Goal: Task Accomplishment & Management: Use online tool/utility

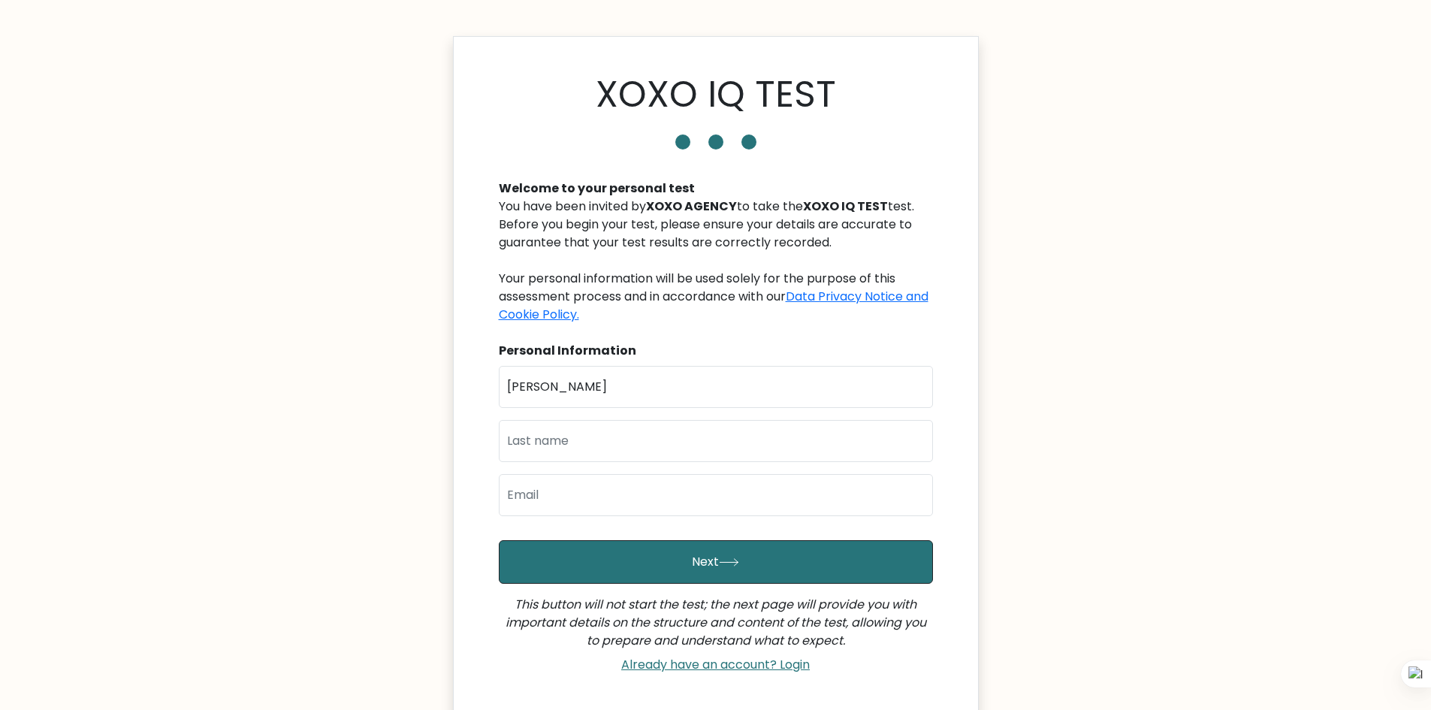
type input "Remberto"
type input "Bravo"
type input "remberto.e.bravo.ii@gmail.com"
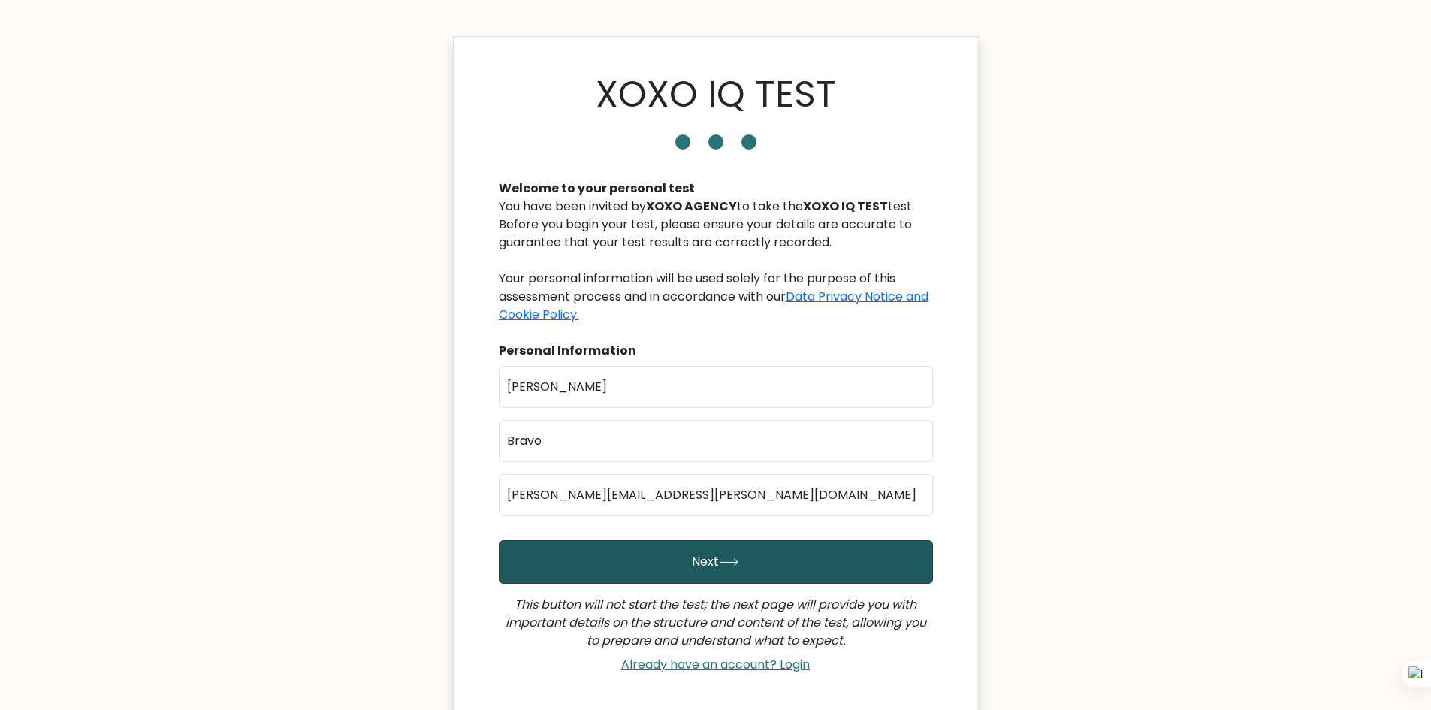
click at [735, 565] on icon "submit" at bounding box center [729, 562] width 18 height 7
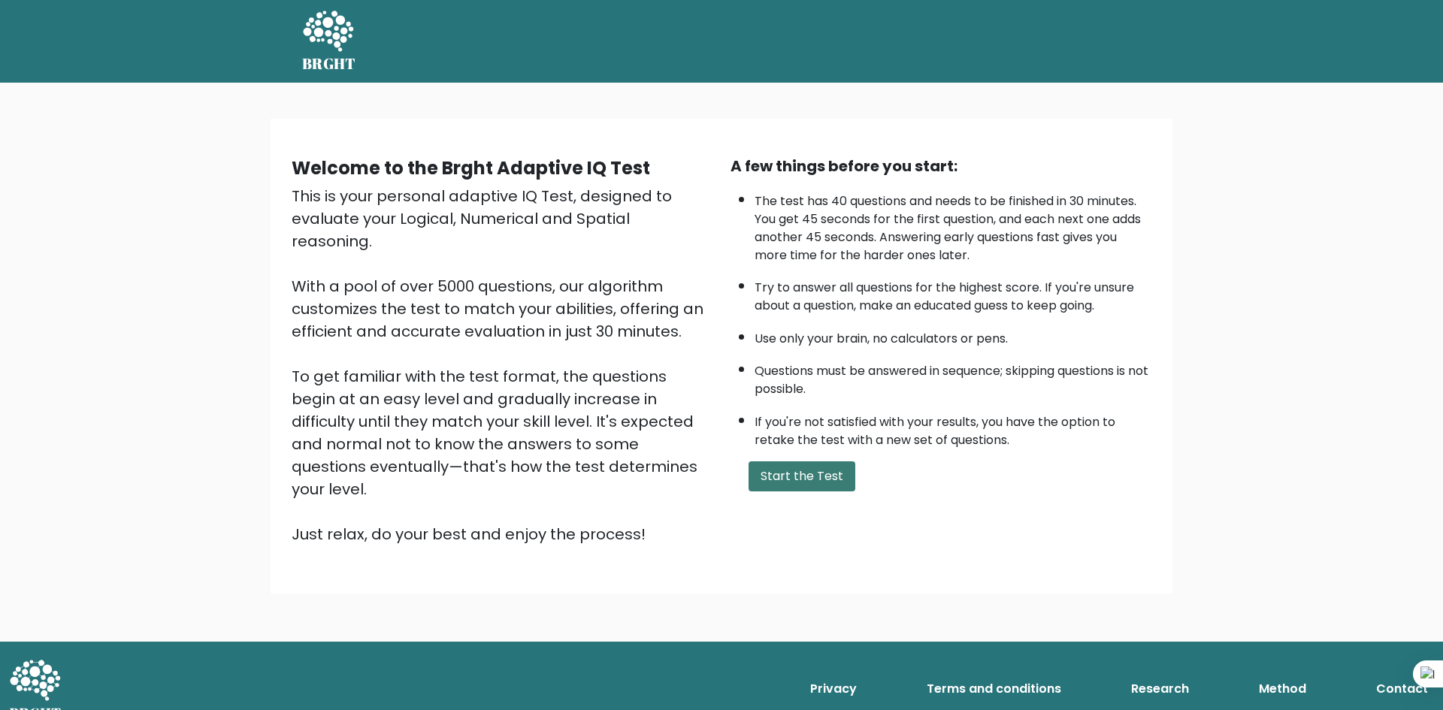
click at [764, 471] on button "Start the Test" at bounding box center [801, 476] width 107 height 30
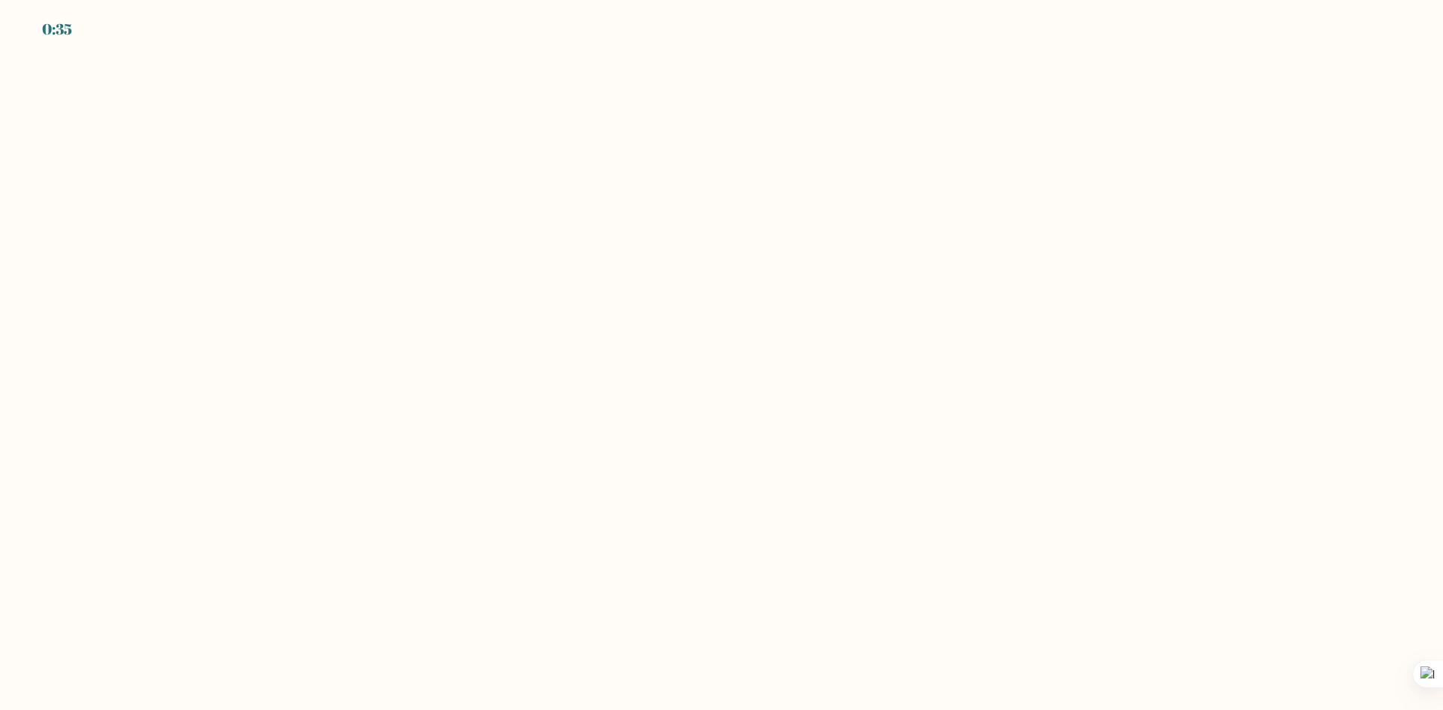
drag, startPoint x: 320, startPoint y: 166, endPoint x: 310, endPoint y: 161, distance: 11.8
click at [320, 165] on body "0:35" at bounding box center [721, 355] width 1443 height 710
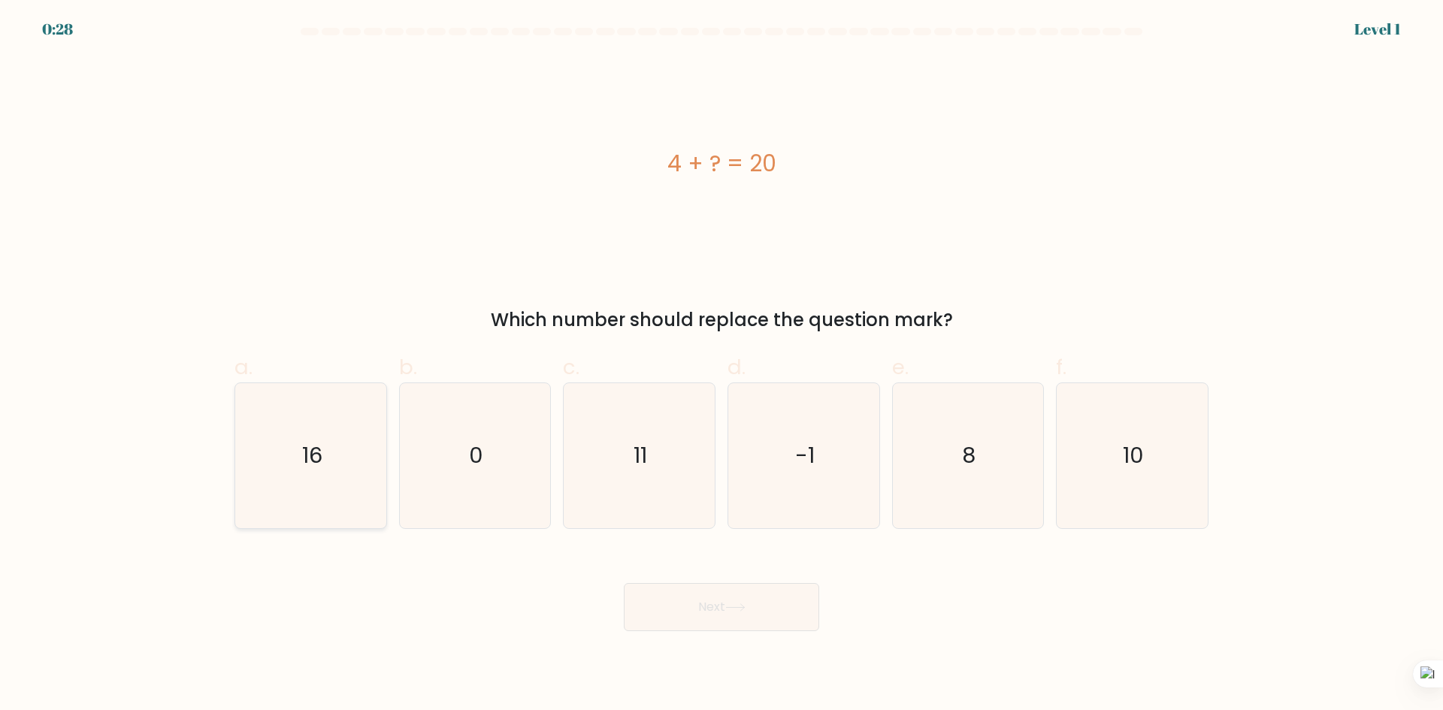
click at [326, 452] on icon "16" at bounding box center [310, 455] width 145 height 145
click at [721, 365] on input "a. 16" at bounding box center [721, 360] width 1 height 10
radio input "true"
click at [726, 616] on button "Next" at bounding box center [721, 607] width 195 height 48
click at [681, 601] on button "Next" at bounding box center [721, 607] width 195 height 48
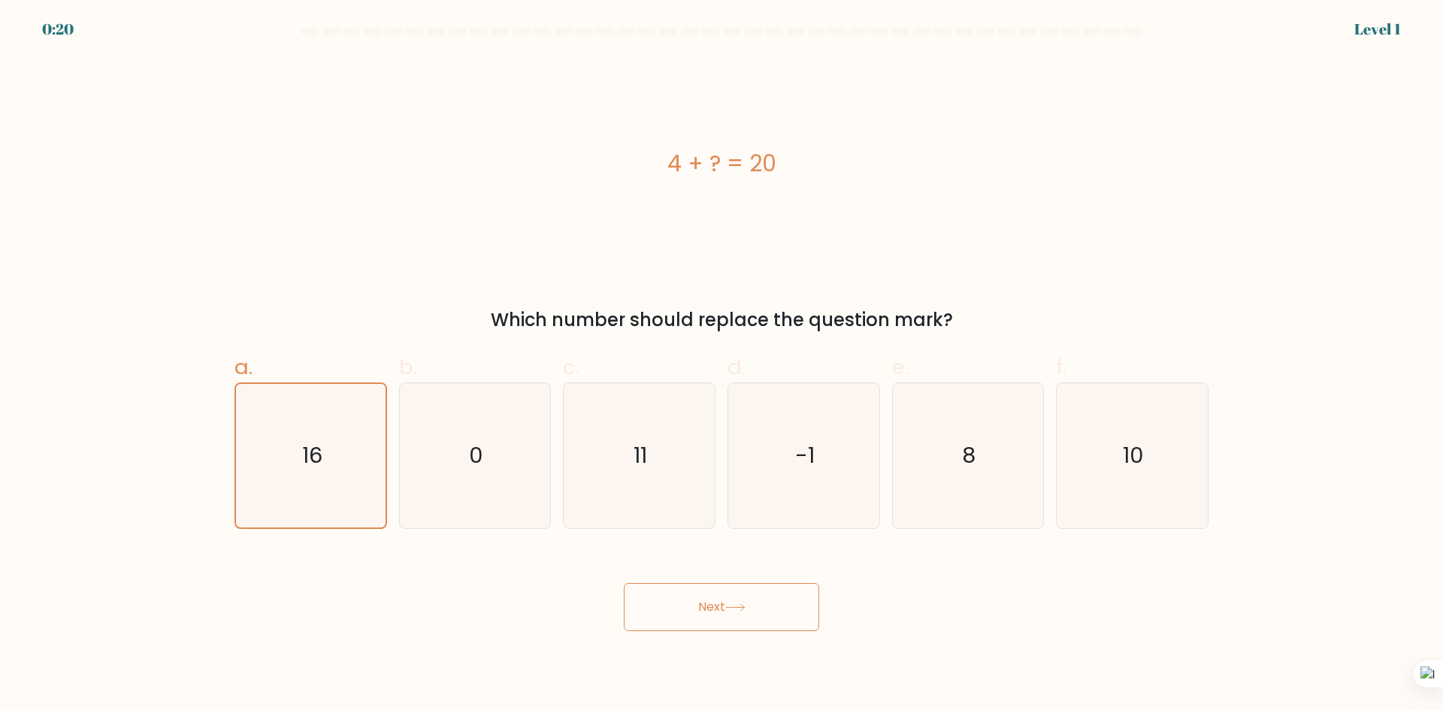
click at [743, 611] on icon at bounding box center [735, 607] width 20 height 8
click at [679, 600] on button "Next" at bounding box center [721, 607] width 195 height 48
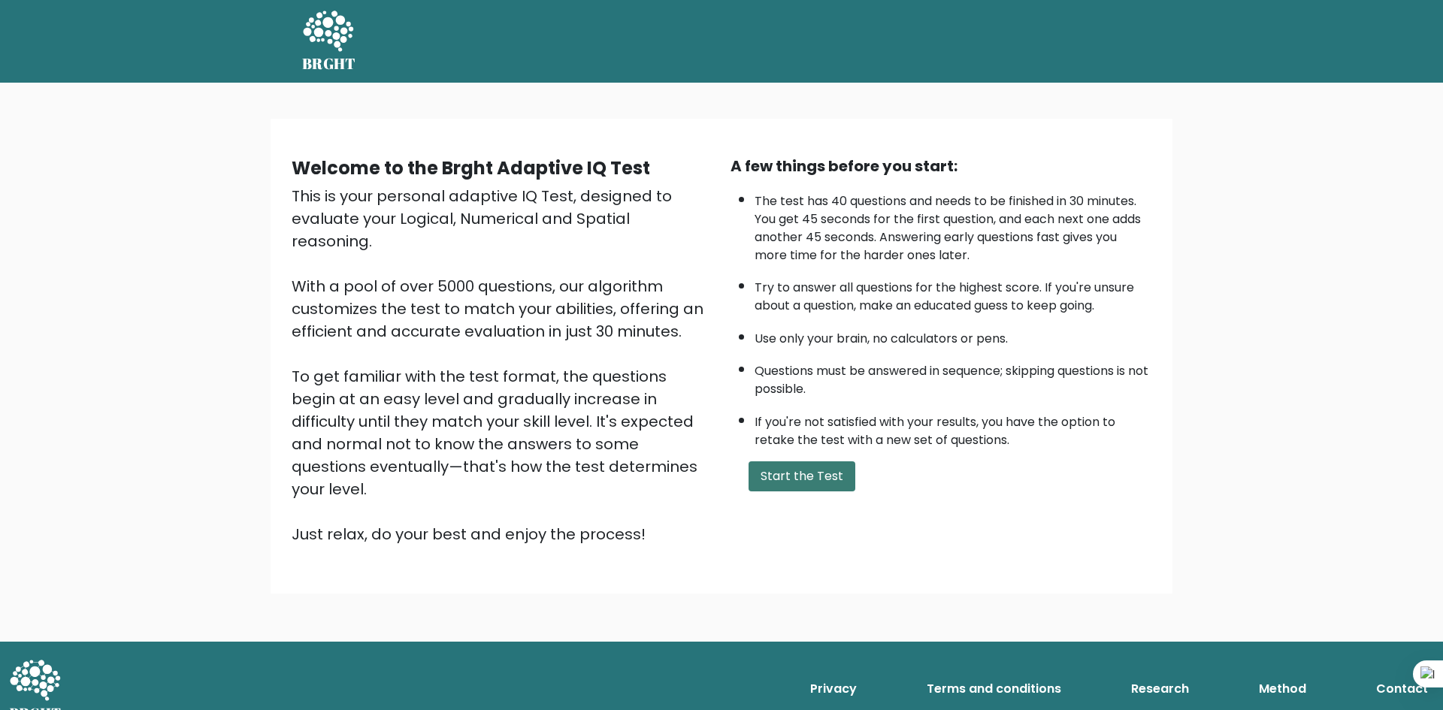
click at [777, 467] on button "Start the Test" at bounding box center [801, 476] width 107 height 30
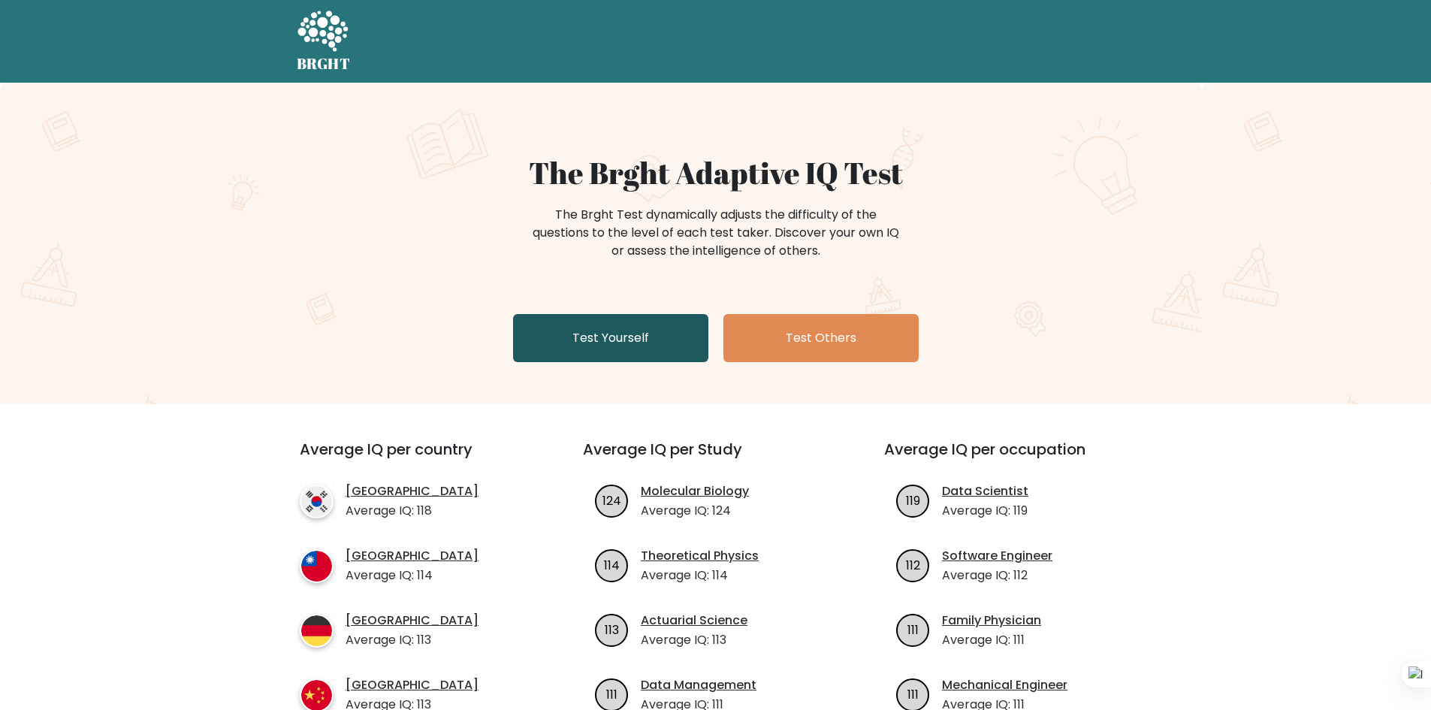
click at [651, 327] on link "Test Yourself" at bounding box center [610, 338] width 195 height 48
